Goal: Answer question/provide support

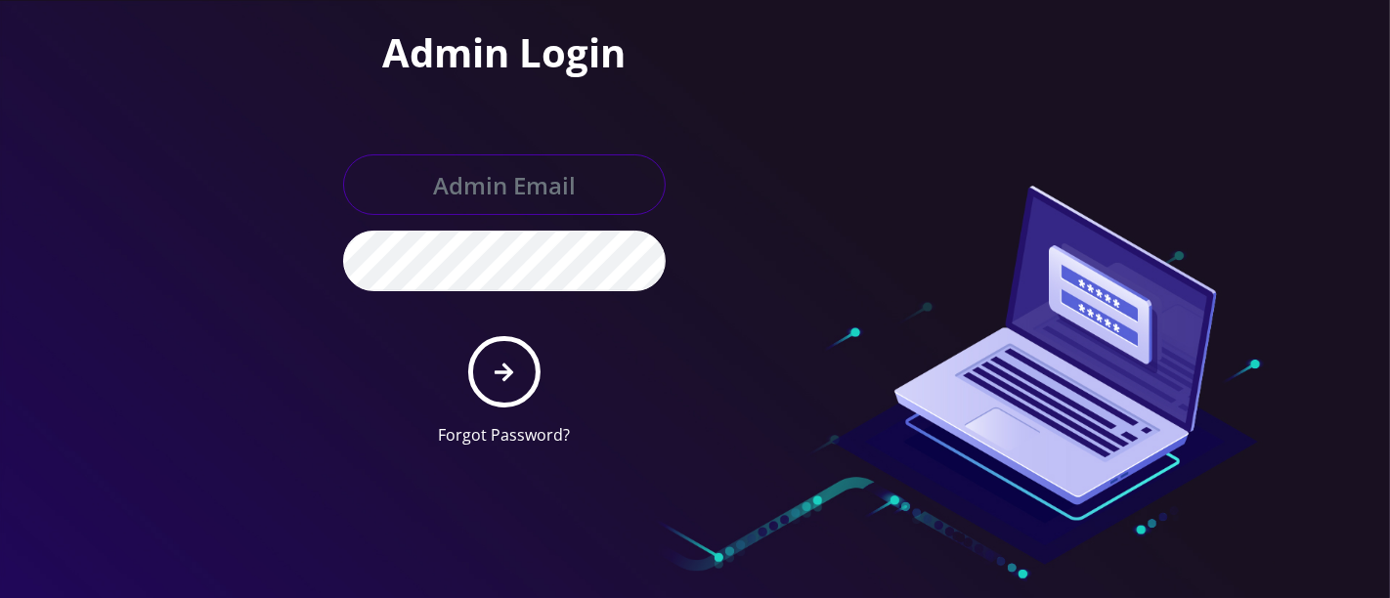
type input "[PERSON_NAME][EMAIL_ADDRESS][DOMAIN_NAME]"
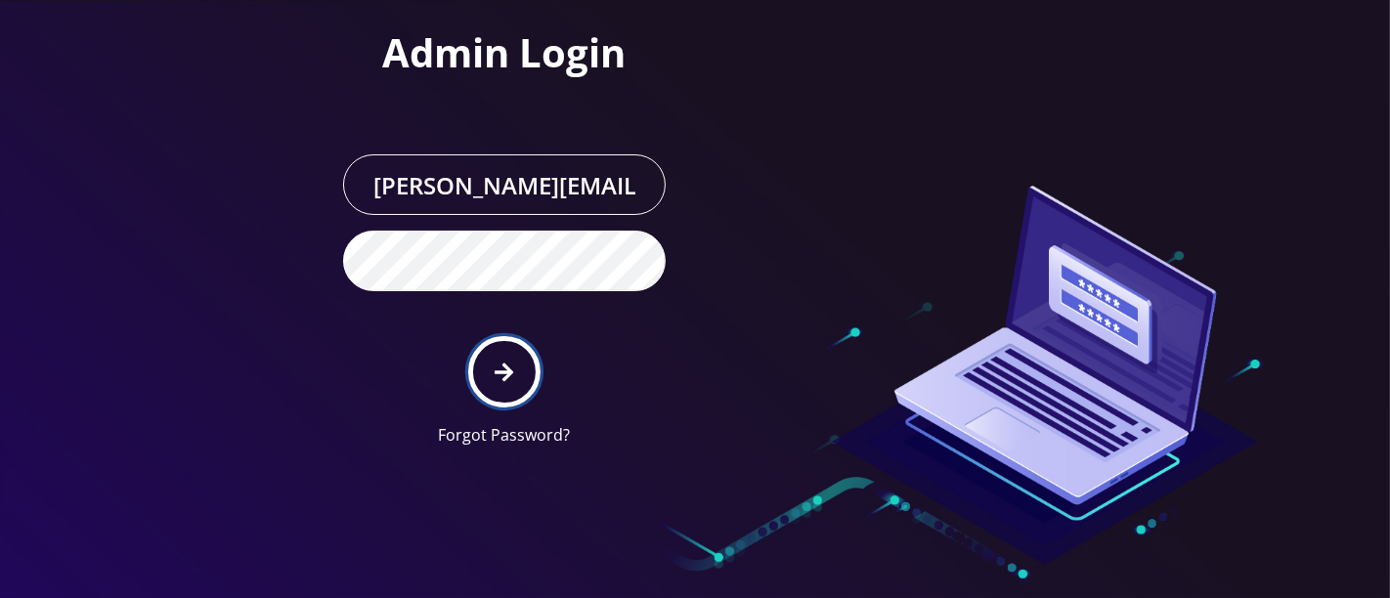
click at [492, 370] on button "submit" at bounding box center [503, 371] width 71 height 71
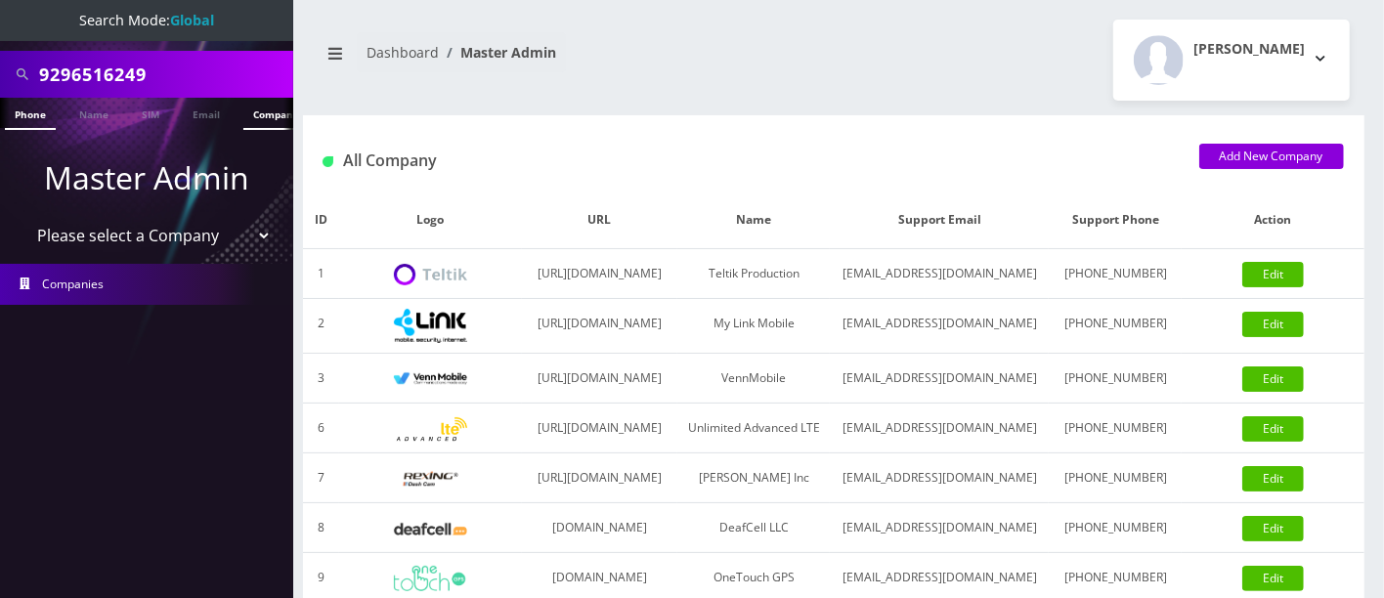
scroll to position [0, 9]
drag, startPoint x: 186, startPoint y: 64, endPoint x: 0, endPoint y: 62, distance: 185.7
click at [0, 62] on div "9296516249" at bounding box center [146, 74] width 293 height 47
type input "hanna"
click at [83, 115] on link "Name" at bounding box center [85, 114] width 49 height 32
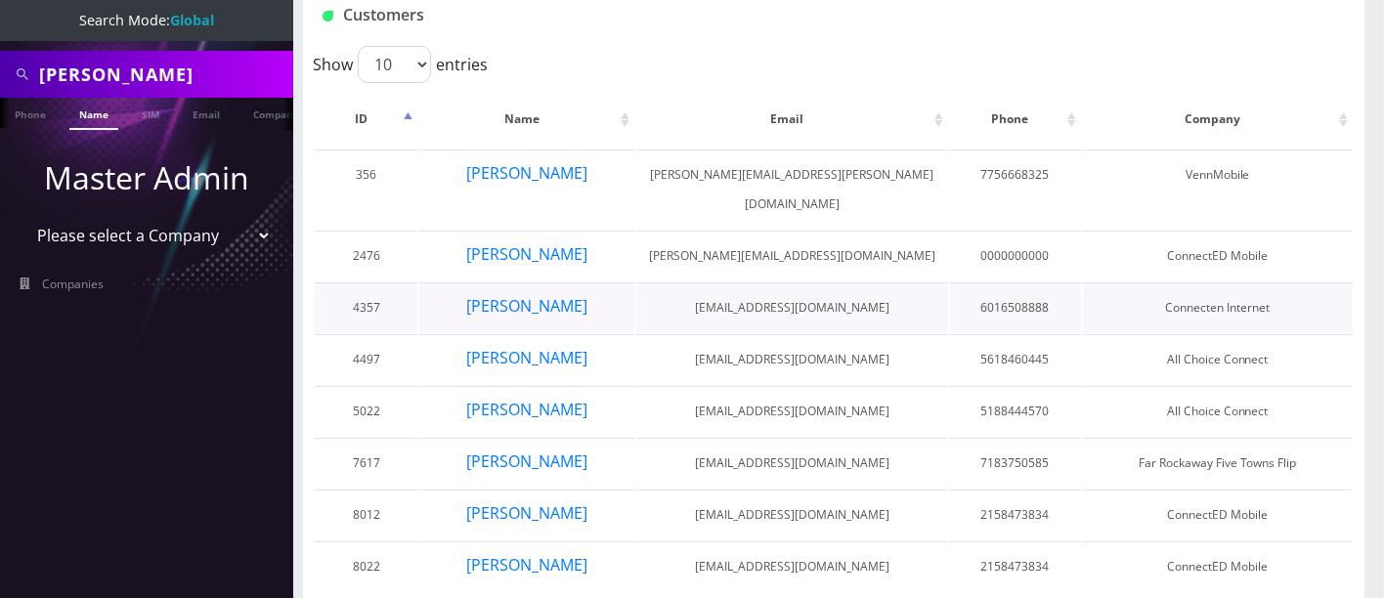
scroll to position [169, 0]
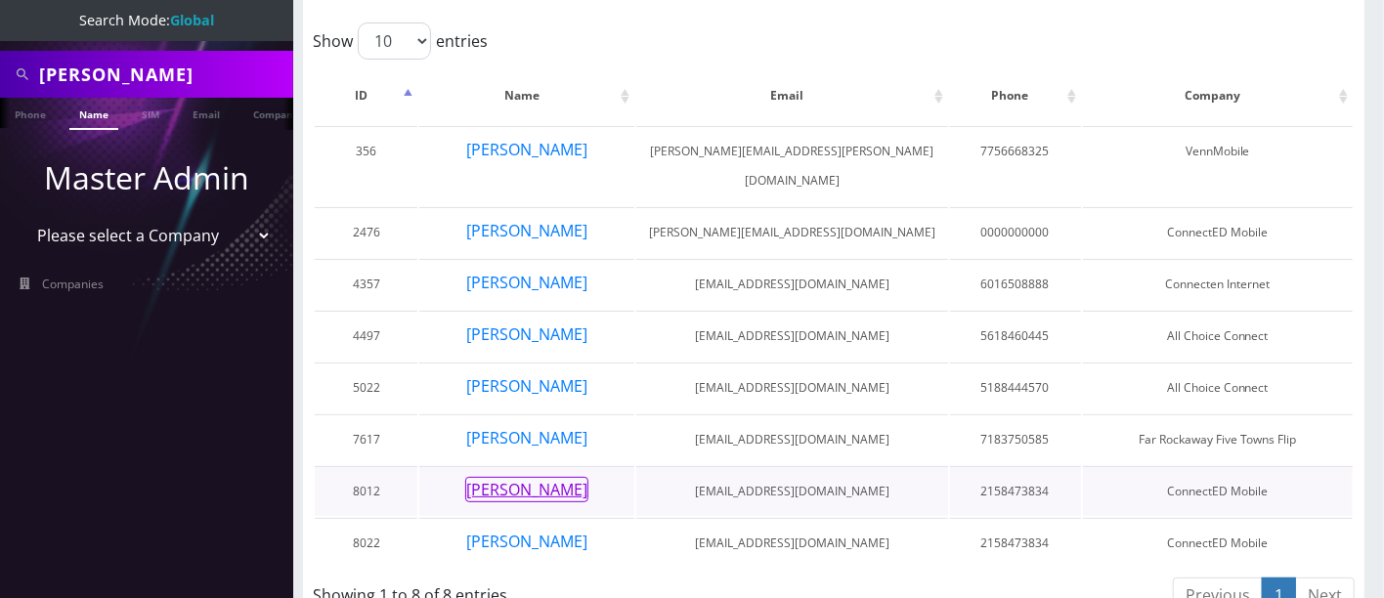
click at [504, 477] on button "Hanna Jafferjee" at bounding box center [526, 489] width 123 height 25
click at [531, 529] on button "Hanna Jafferjee" at bounding box center [526, 541] width 123 height 25
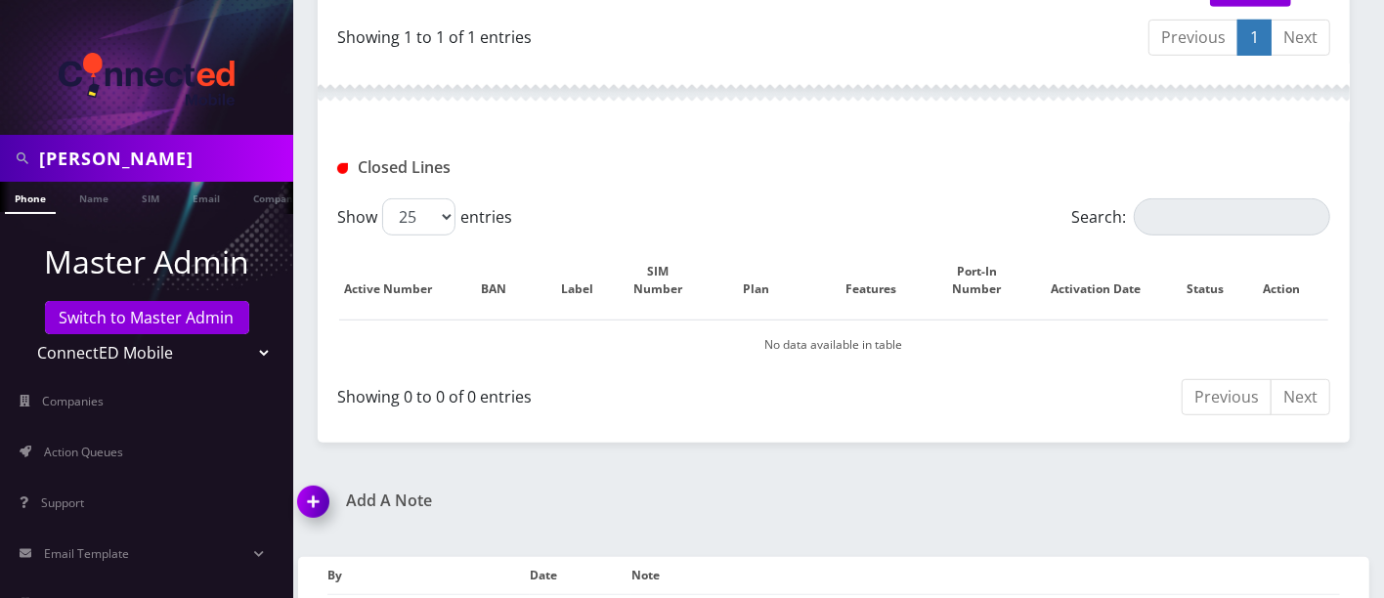
scroll to position [684, 0]
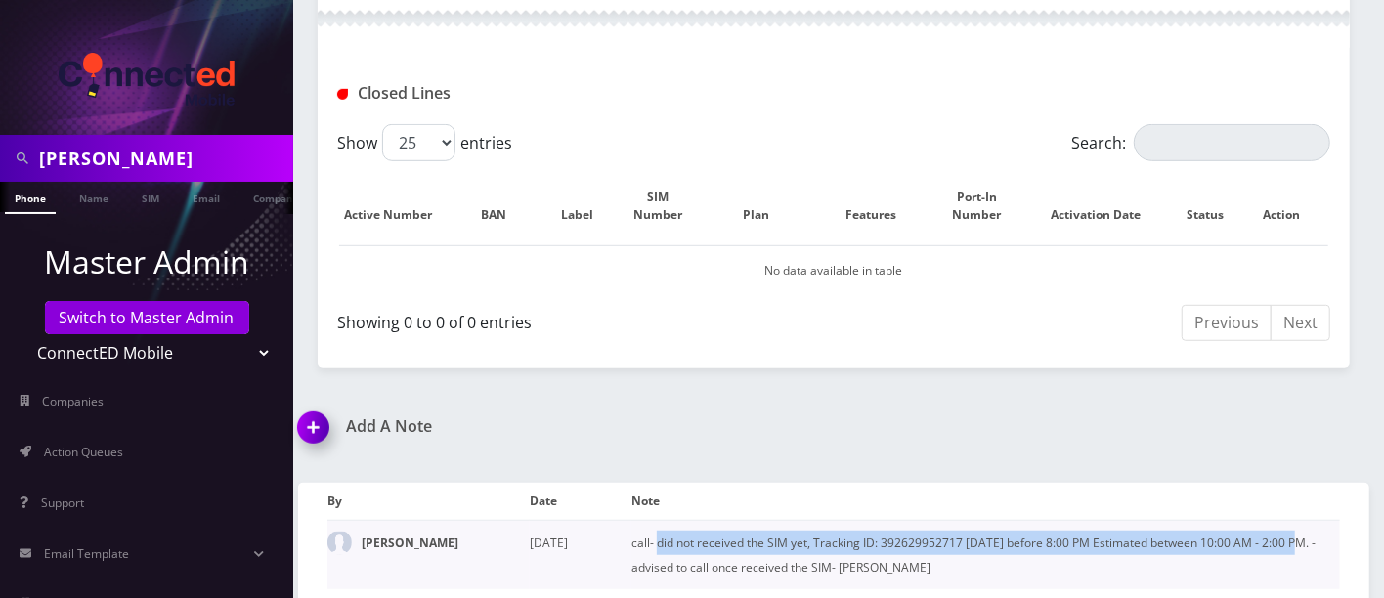
drag, startPoint x: 655, startPoint y: 534, endPoint x: 1298, endPoint y: 538, distance: 643.1
click at [1298, 538] on td "call- did not received the SIM yet, Tracking ID: 392629952717 Thursday 9/4/25 b…" at bounding box center [985, 554] width 709 height 69
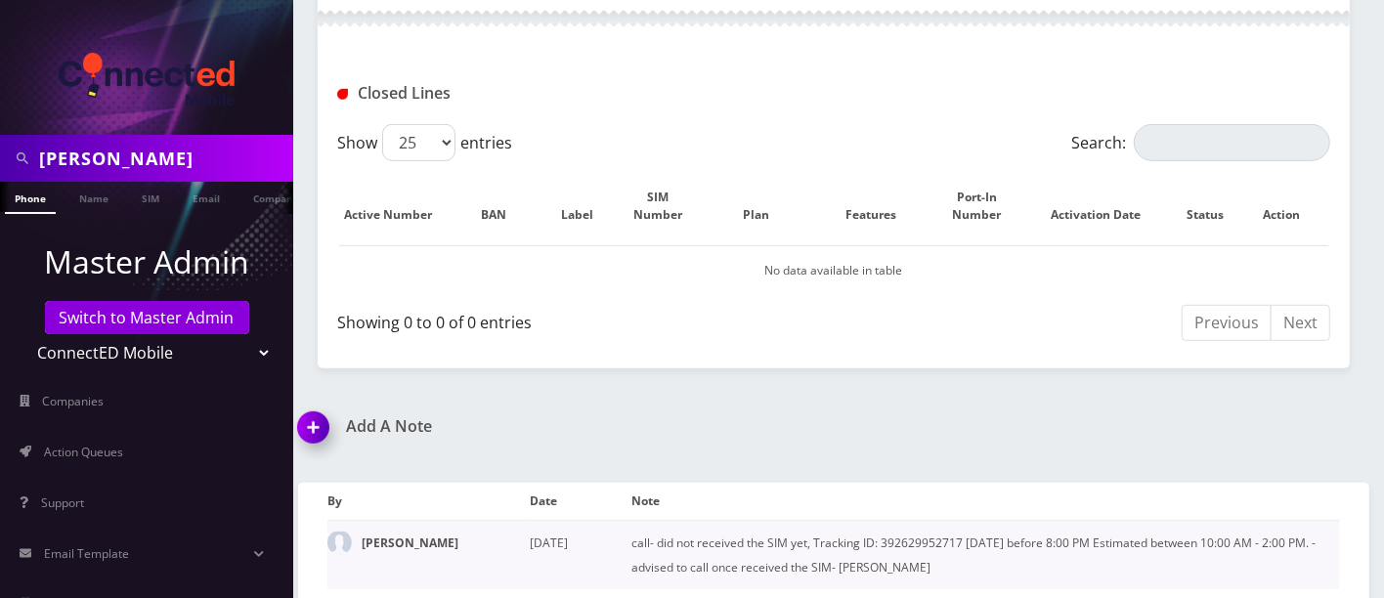
click at [1154, 572] on td "call- did not received the SIM yet, Tracking ID: 392629952717 Thursday 9/4/25 b…" at bounding box center [985, 554] width 709 height 69
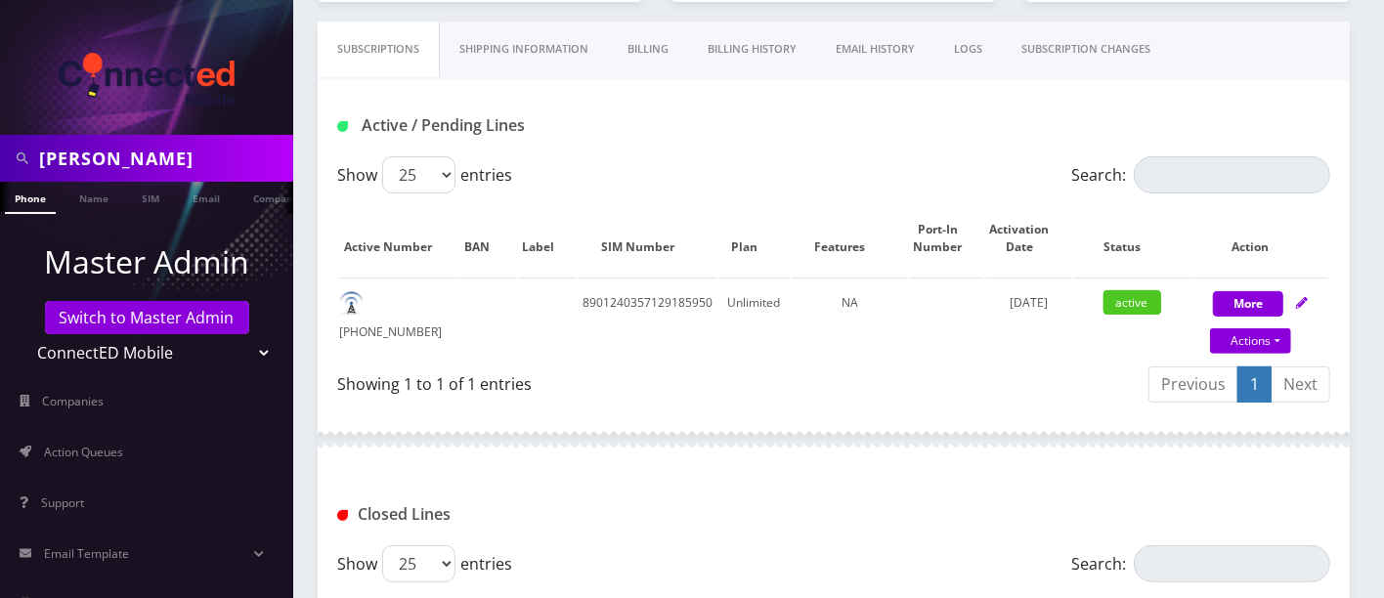
scroll to position [252, 0]
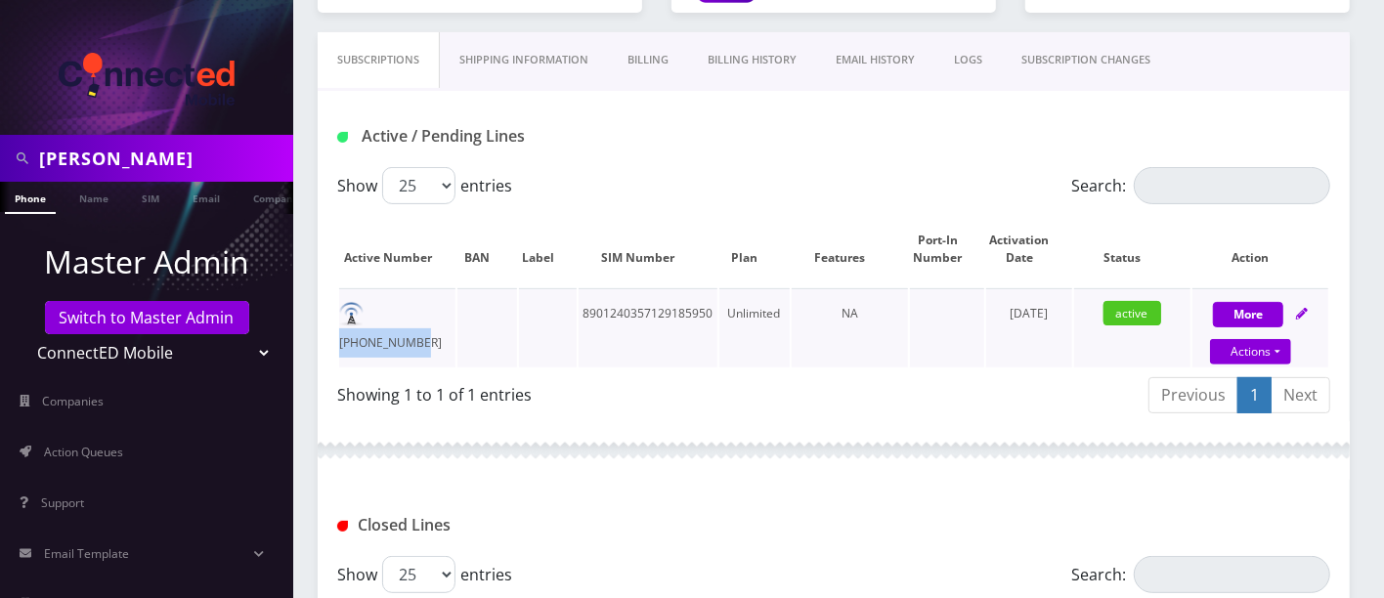
drag, startPoint x: 448, startPoint y: 305, endPoint x: 373, endPoint y: 305, distance: 74.3
click at [373, 305] on td "413-315-1240" at bounding box center [397, 327] width 116 height 79
copy td "413-315-1240"
click at [401, 322] on td "413-315-1240" at bounding box center [397, 327] width 116 height 79
